Goal: Task Accomplishment & Management: Manage account settings

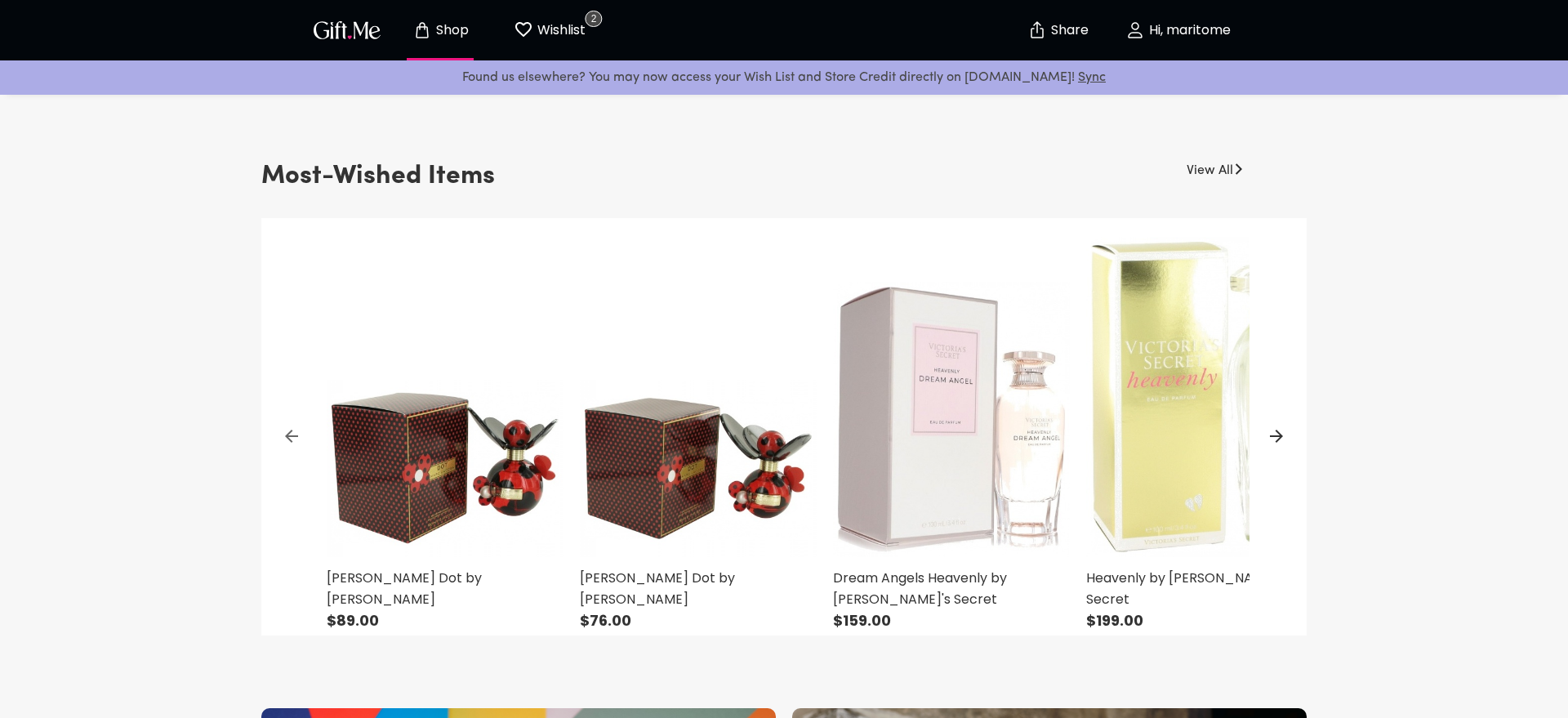
scroll to position [498, 0]
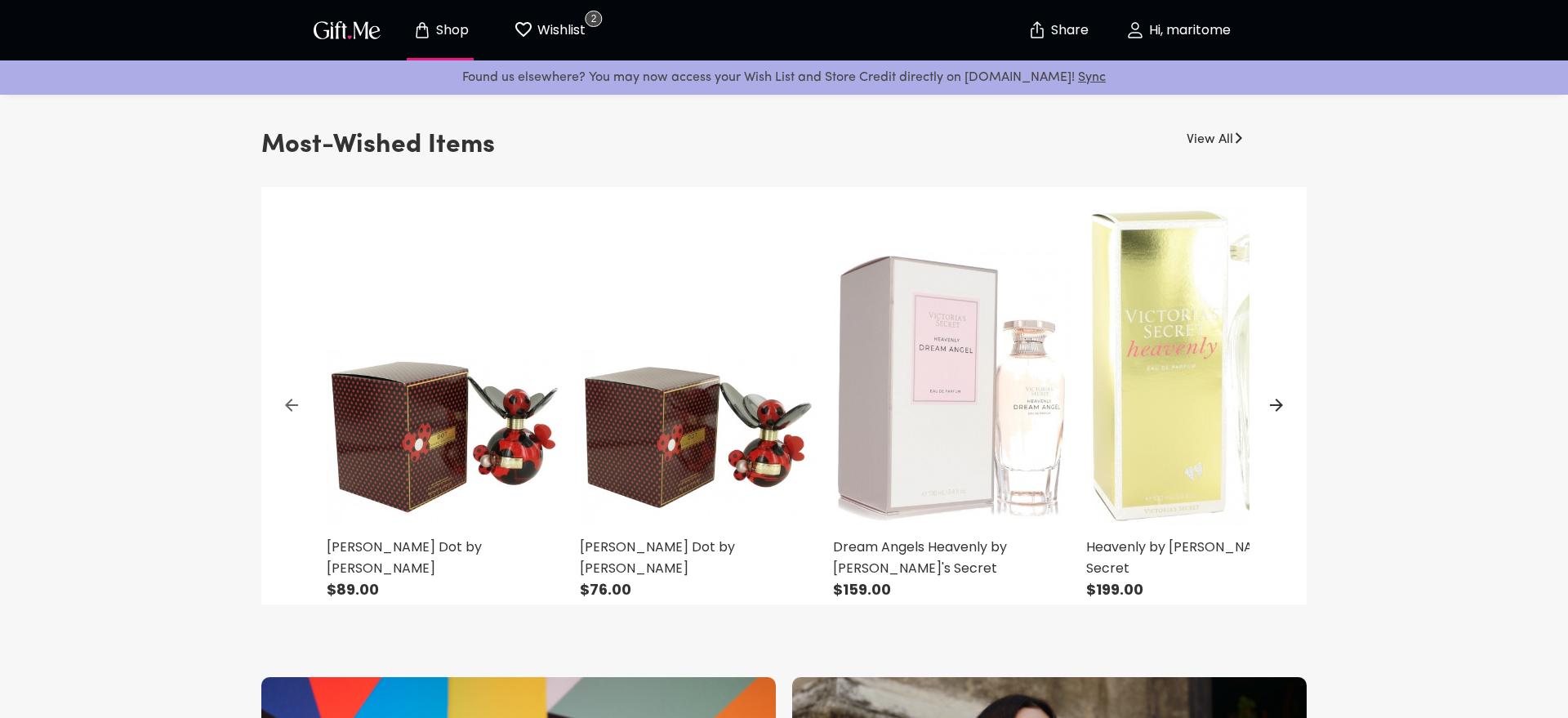
click at [897, 342] on img at bounding box center [952, 357] width 237 height 339
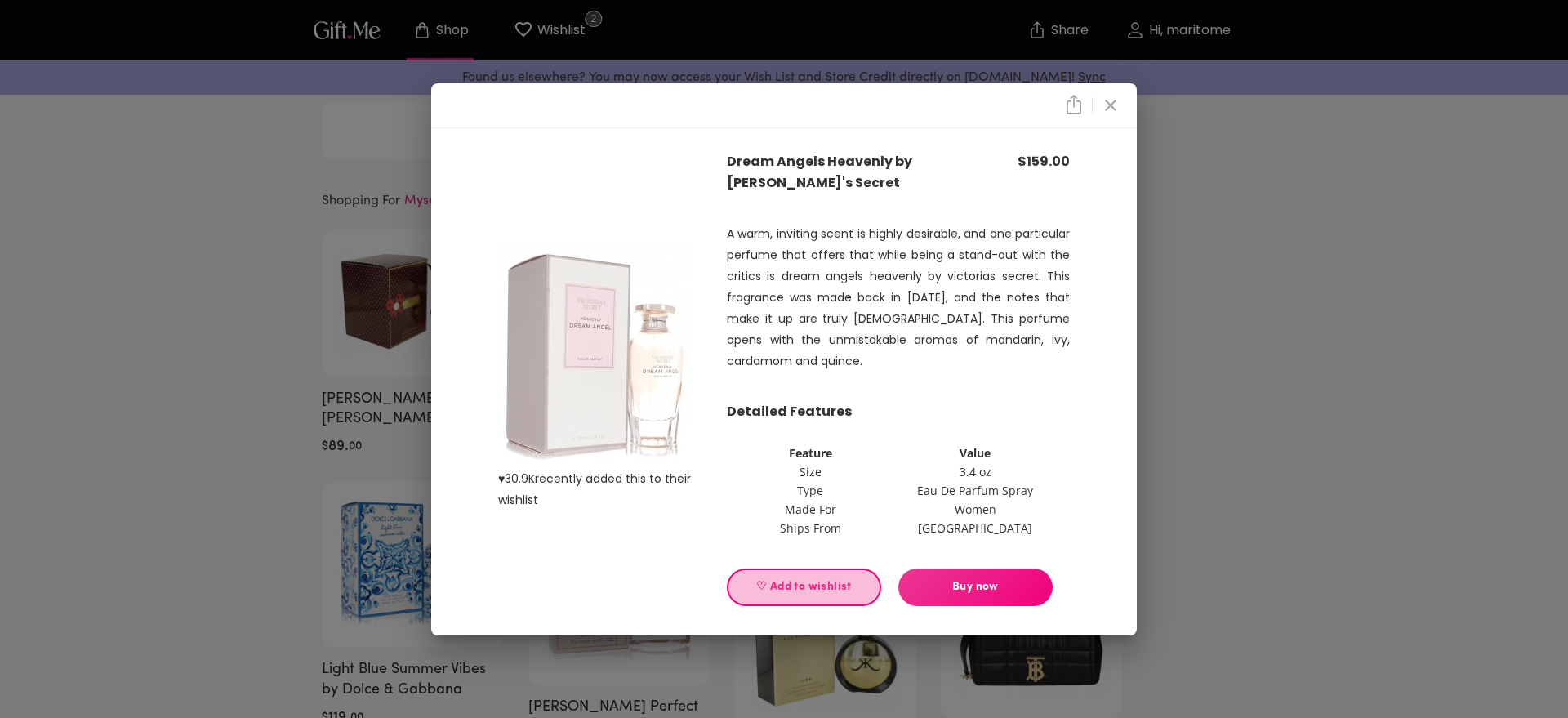
click at [795, 584] on span "♡ Add to wishlist" at bounding box center [804, 587] width 126 height 18
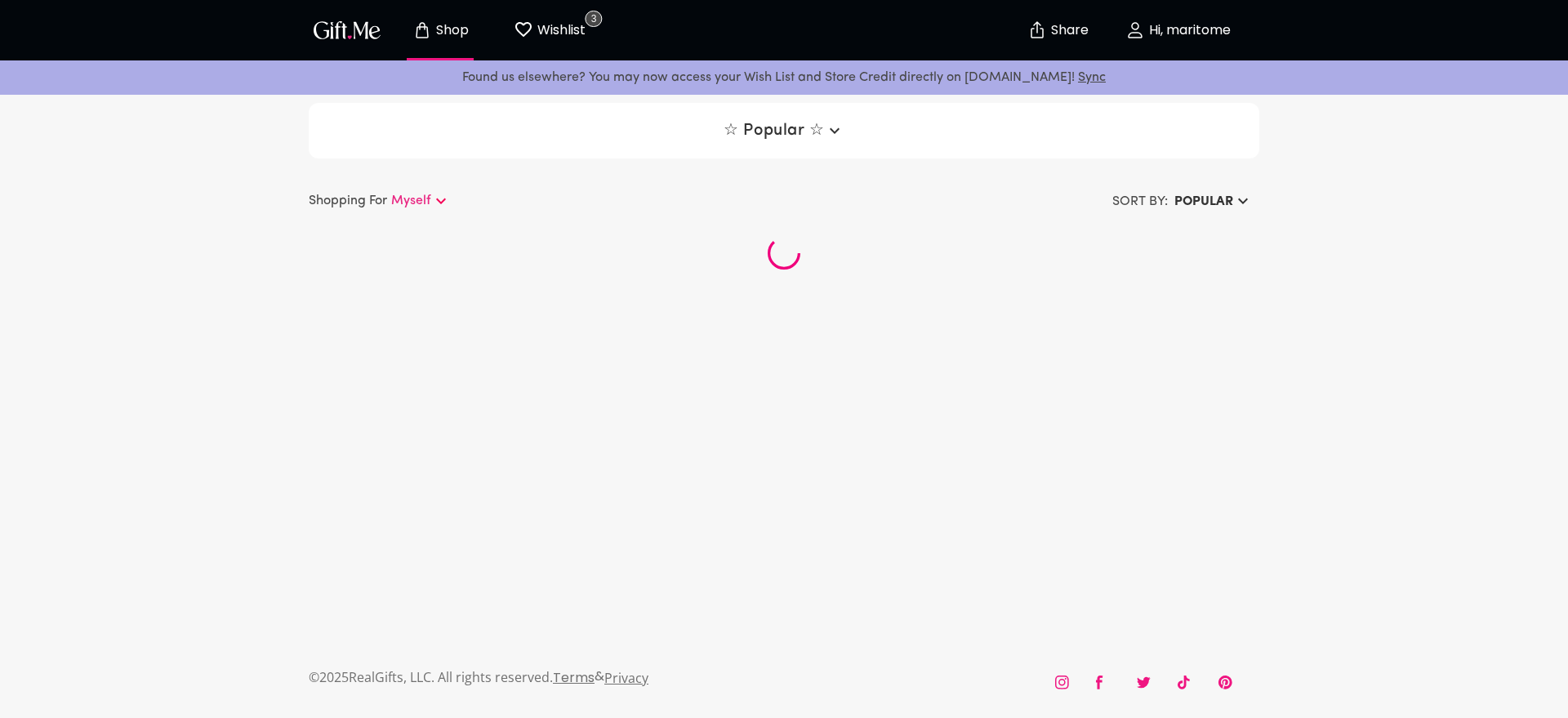
click at [1168, 25] on p "Hi, maritome" at bounding box center [1188, 30] width 86 height 13
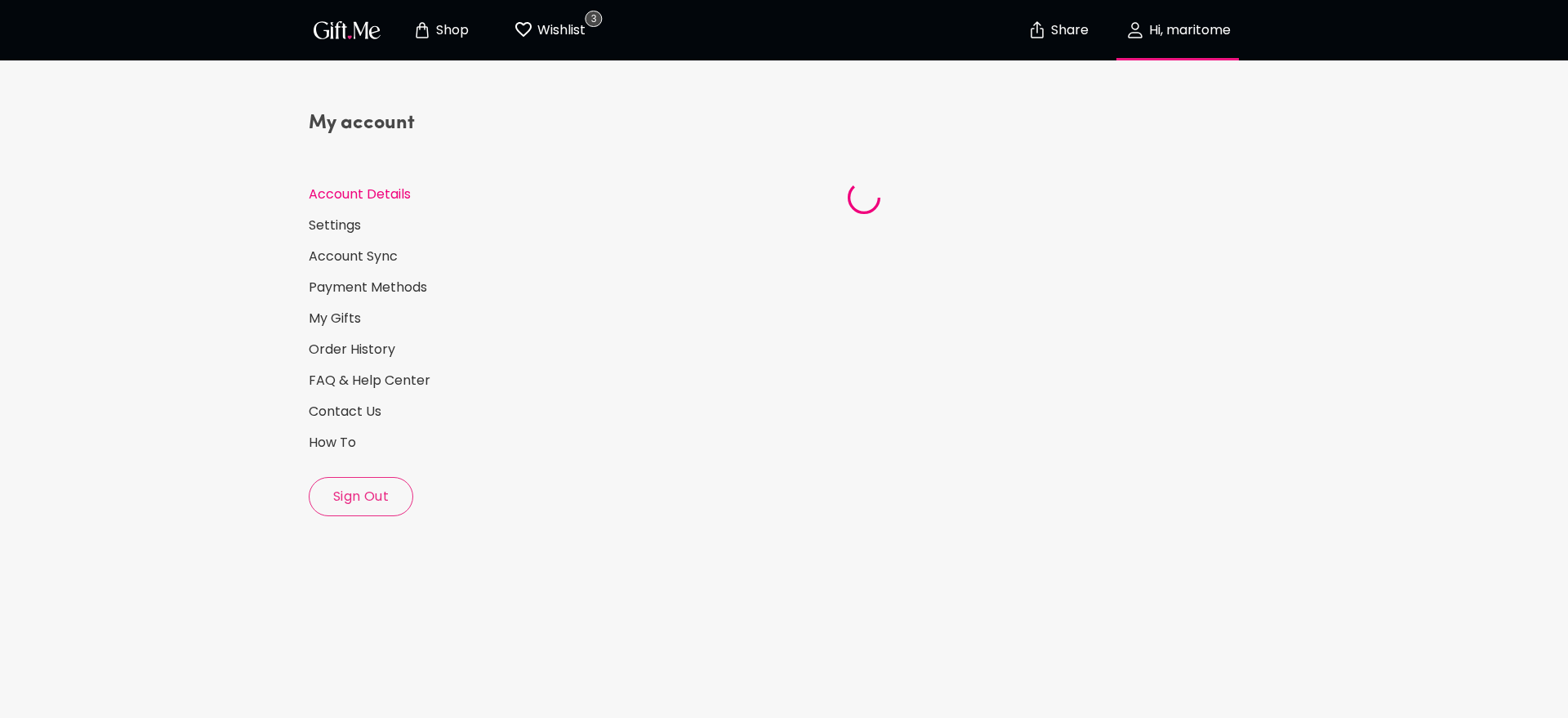
select select "US"
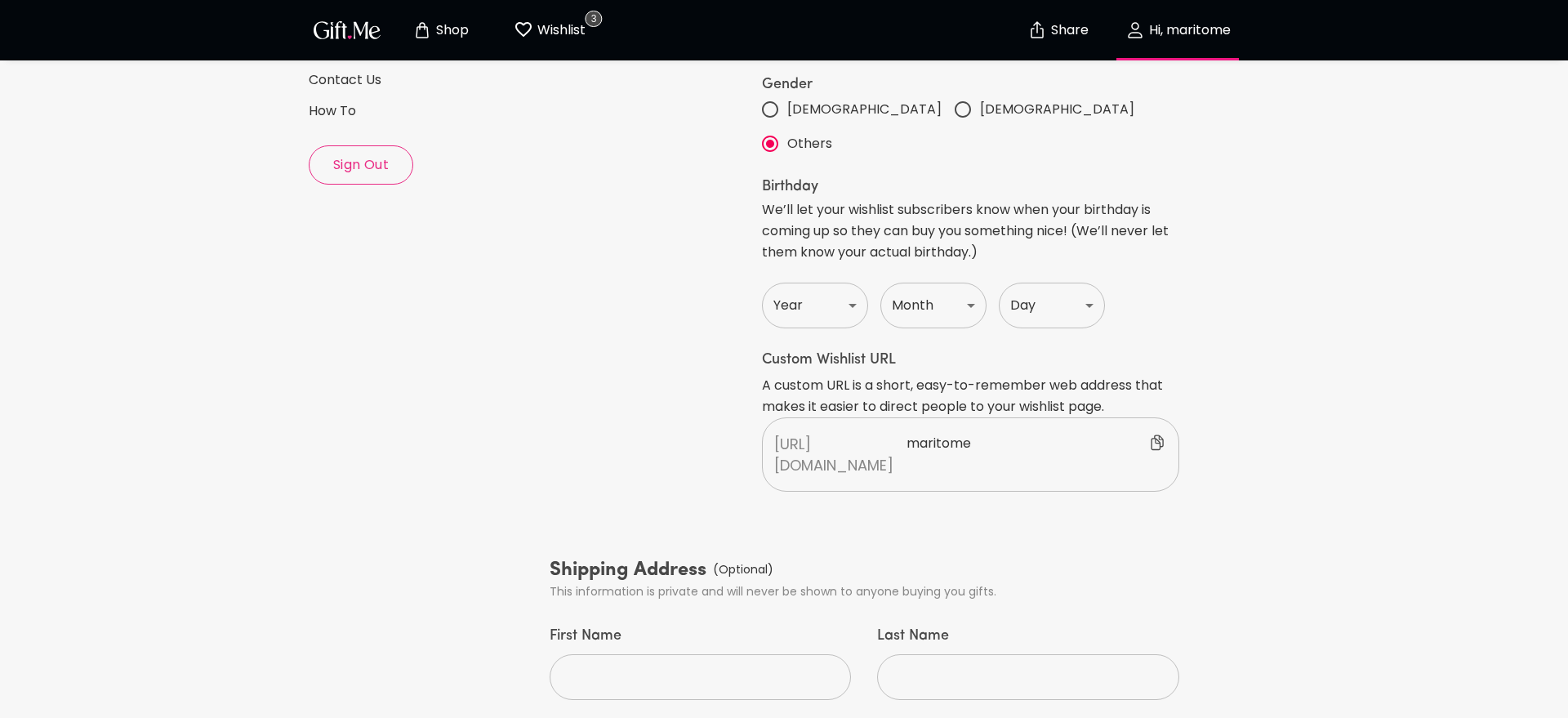
scroll to position [336, 0]
click at [916, 429] on p "maritome" at bounding box center [1037, 450] width 261 height 42
click at [916, 427] on input "text" at bounding box center [1016, 438] width 246 height 24
click at [1201, 430] on span "Cancel" at bounding box center [1209, 438] width 44 height 17
click at [1154, 431] on icon at bounding box center [1157, 438] width 13 height 15
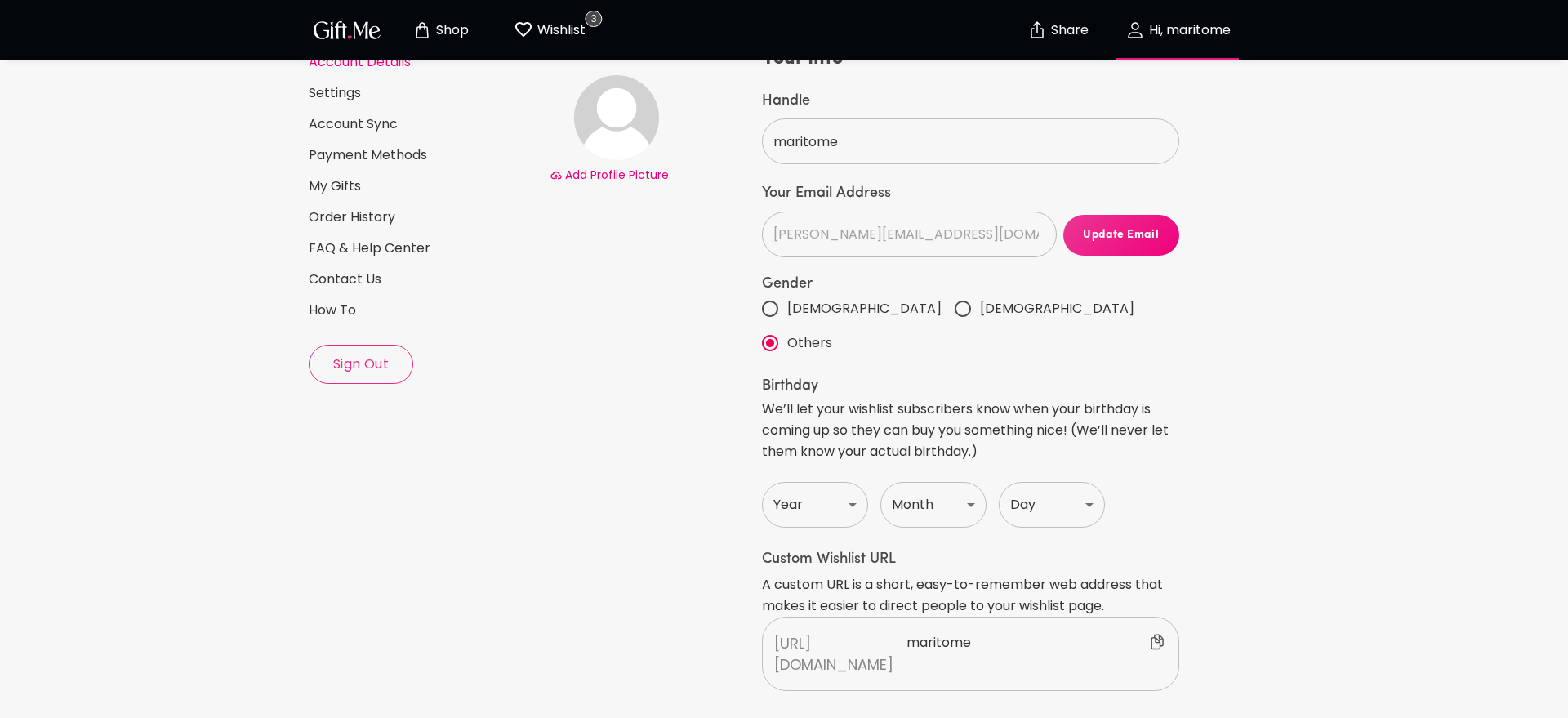
scroll to position [0, 0]
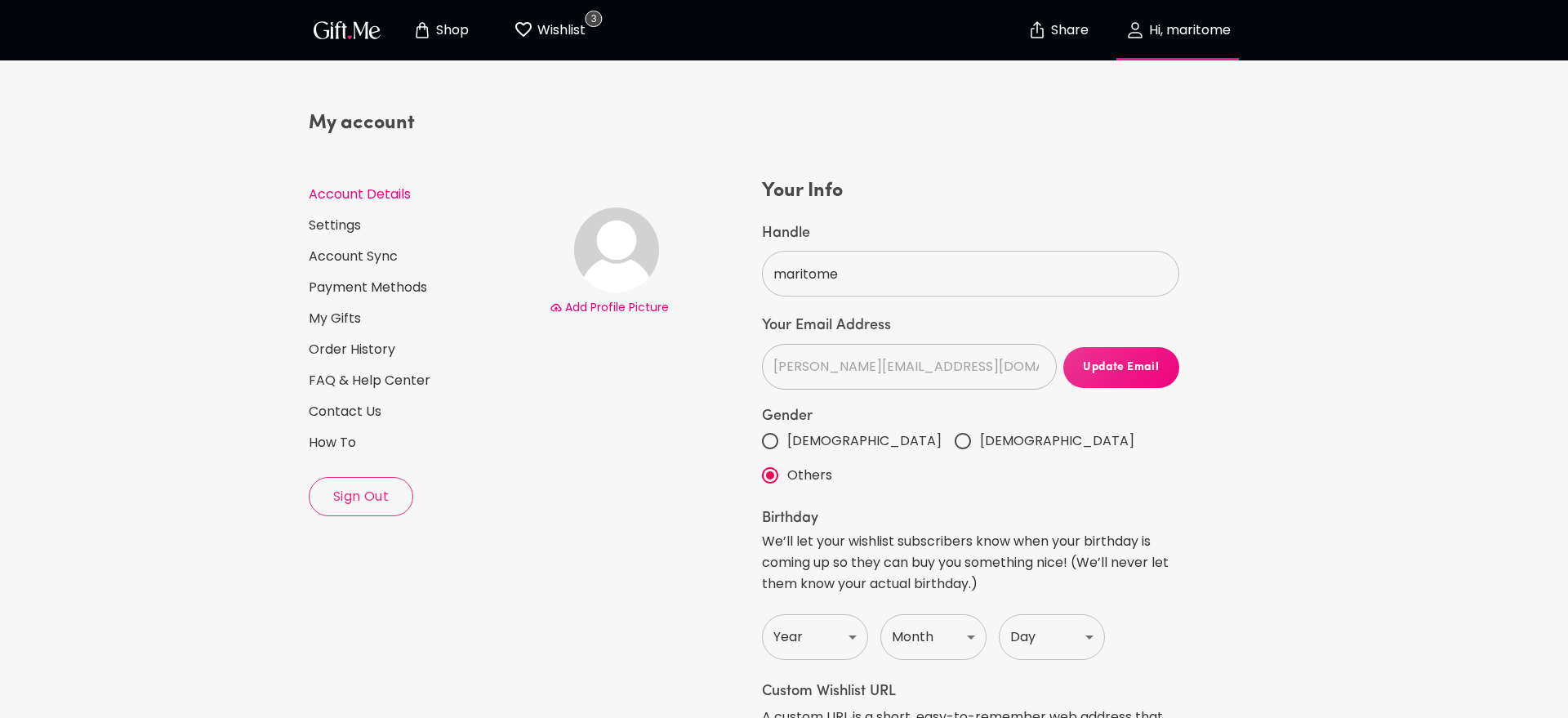
click at [335, 40] on img "button" at bounding box center [347, 30] width 73 height 23
